Goal: Task Accomplishment & Management: Manage account settings

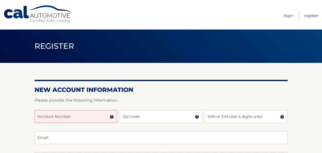
click at [70, 116] on input "Account Number" at bounding box center [76, 116] width 83 height 13
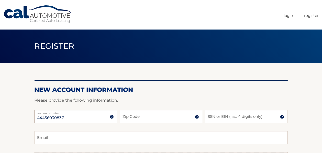
type input "44456030837"
click at [140, 114] on input "Zip Code" at bounding box center [161, 116] width 83 height 13
type input "08759"
click at [243, 115] on input "SSN or EIN (last 4 digits only)" at bounding box center [246, 116] width 83 height 13
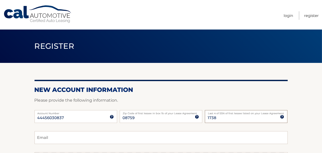
type input "1738"
click at [77, 142] on input "Email" at bounding box center [161, 137] width 253 height 13
click at [63, 138] on input "jacy1126@aol,.com" at bounding box center [161, 137] width 253 height 13
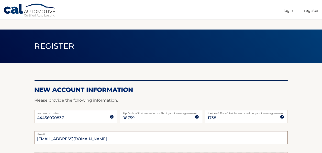
scroll to position [77, 0]
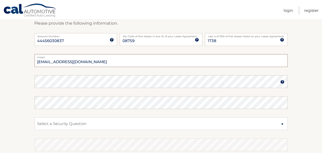
type input "jacy1126@aol.com"
click at [282, 83] on img at bounding box center [283, 82] width 4 height 4
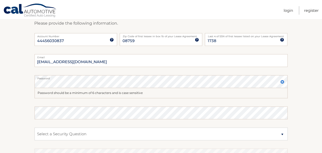
click at [282, 80] on img at bounding box center [283, 82] width 4 height 4
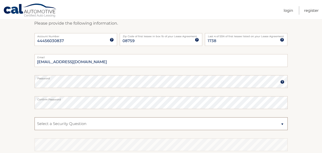
click at [38, 123] on select "Select a Security Question What was the name of your elementary school? What is…" at bounding box center [161, 123] width 253 height 13
select select "3"
click at [35, 117] on select "Select a Security Question What was the name of your elementary school? What is…" at bounding box center [161, 123] width 253 height 13
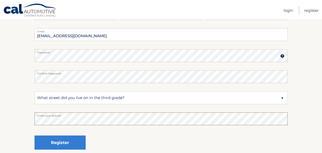
scroll to position [149, 0]
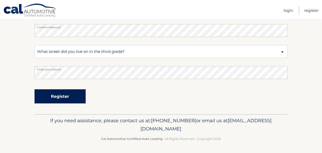
click at [59, 94] on button "Register" at bounding box center [60, 96] width 51 height 14
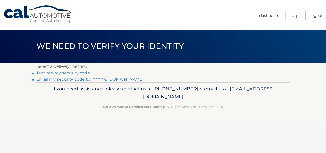
click at [60, 72] on link "Text me my security code" at bounding box center [63, 72] width 54 height 5
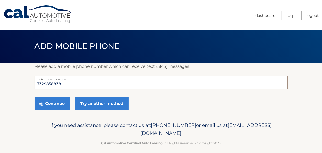
drag, startPoint x: 65, startPoint y: 81, endPoint x: 26, endPoint y: 82, distance: 38.4
click at [27, 82] on section "Please add a mobile phone number which can receive text (SMS) messages. 7329858…" at bounding box center [161, 91] width 322 height 56
type input "7325937495"
click at [54, 101] on button "Continue" at bounding box center [53, 103] width 36 height 13
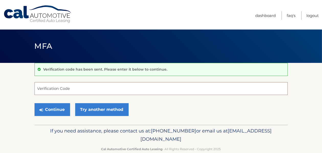
click at [42, 89] on input "Verification Code" at bounding box center [161, 88] width 253 height 13
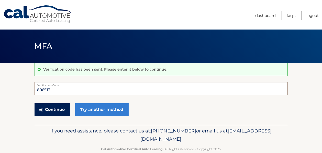
type input "896513"
click at [42, 109] on icon "submit" at bounding box center [42, 110] width 4 height 4
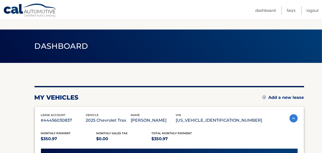
scroll to position [77, 0]
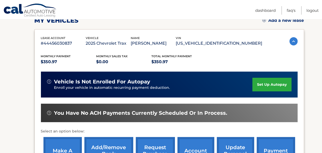
click at [273, 83] on link "set up autopay" at bounding box center [272, 85] width 39 height 14
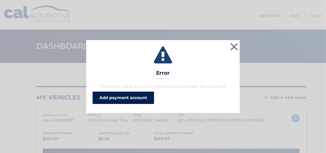
click at [121, 97] on link "Add payment account" at bounding box center [123, 97] width 61 height 12
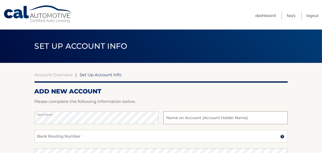
click at [166, 118] on input "text" at bounding box center [226, 117] width 124 height 13
type input "Jacqueline Recine"
click at [39, 138] on input "Bank Routing Number" at bounding box center [161, 136] width 253 height 13
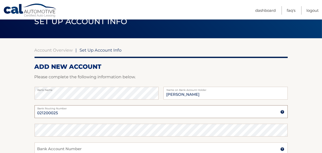
scroll to position [26, 0]
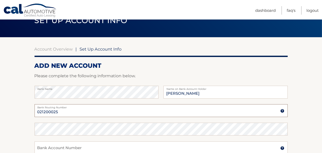
type input "021200025"
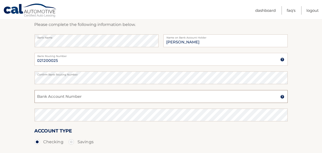
click at [40, 97] on input "Bank Account Number" at bounding box center [161, 96] width 253 height 13
type input "1085023439261"
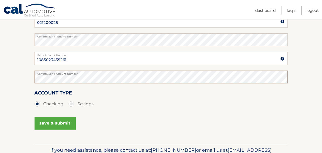
scroll to position [128, 0]
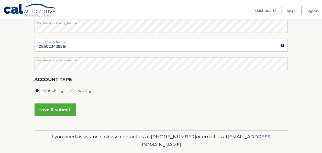
click at [50, 109] on button "save & submit" at bounding box center [55, 109] width 41 height 13
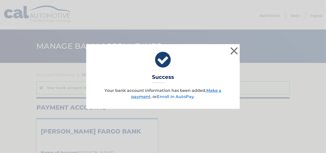
click at [173, 97] on link "Enroll In AutoPay" at bounding box center [175, 96] width 37 height 5
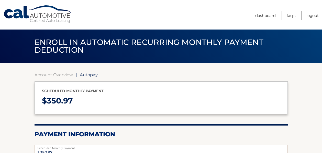
select select "ZGNhYWVhYTUtMTc2MC00NWI4LWE3YjctY2ViY2VkNjM3Mjc2"
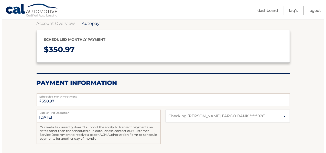
scroll to position [102, 0]
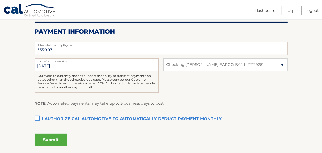
click at [36, 118] on label "I authorize cal automotive to automatically deduct payment monthly This checkbo…" at bounding box center [161, 119] width 253 height 10
click at [0, 0] on input "I authorize cal automotive to automatically deduct payment monthly This checkbo…" at bounding box center [0, 0] width 0 height 0
click at [52, 139] on button "Submit" at bounding box center [51, 139] width 33 height 12
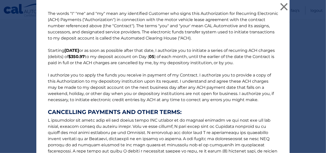
scroll to position [89, 0]
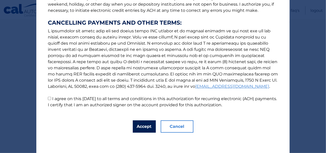
click at [142, 125] on button "Accept" at bounding box center [144, 126] width 23 height 12
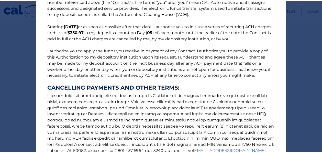
scroll to position [0, 0]
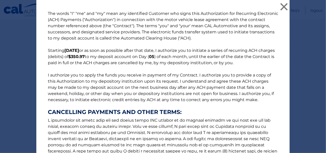
drag, startPoint x: 322, startPoint y: 12, endPoint x: 322, endPoint y: 5, distance: 6.9
click at [322, 12] on div "The words "I" "me" and "my" mean any identified Customer who signs this Authori…" at bounding box center [163, 76] width 326 height 153
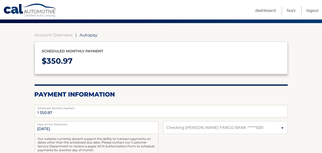
scroll to position [39, 0]
